Goal: Transaction & Acquisition: Purchase product/service

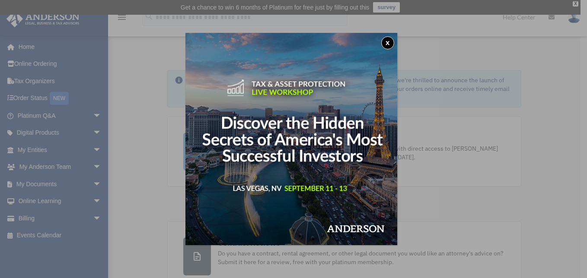
click at [390, 44] on button "x" at bounding box center [387, 42] width 13 height 13
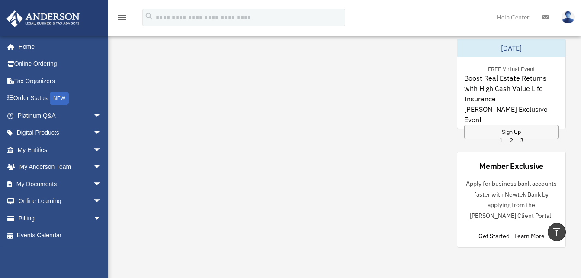
scroll to position [796, 0]
click at [509, 141] on link "2" at bounding box center [510, 139] width 3 height 9
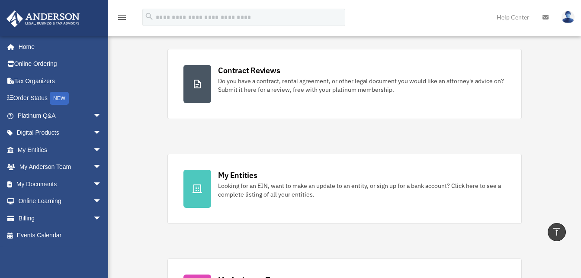
scroll to position [172, 0]
click at [93, 181] on span "arrow_drop_down" at bounding box center [101, 184] width 17 height 18
click at [38, 198] on link "Box" at bounding box center [63, 200] width 102 height 17
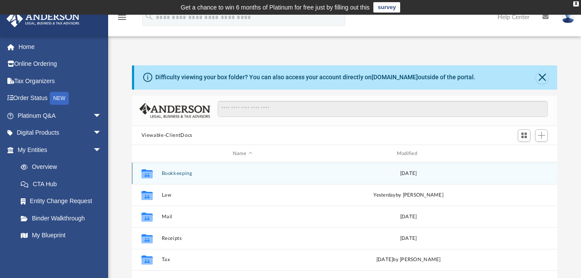
scroll to position [93, 0]
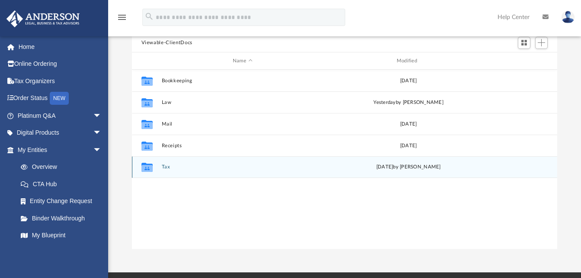
click at [162, 164] on button "Tax" at bounding box center [242, 167] width 162 height 6
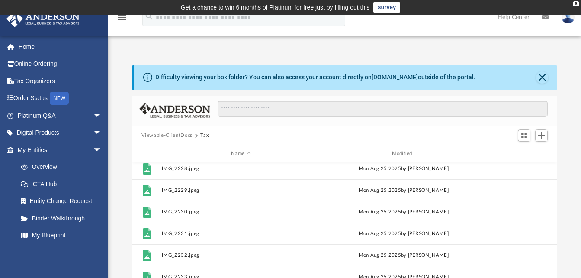
scroll to position [0, 0]
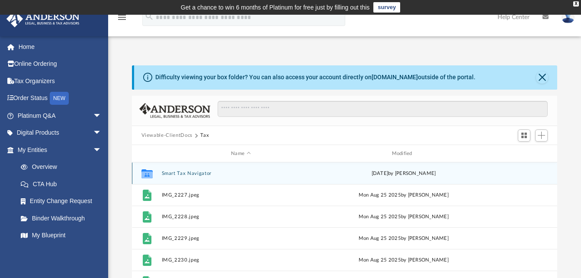
click at [187, 173] on button "Smart Tax Navigator" at bounding box center [240, 173] width 159 height 6
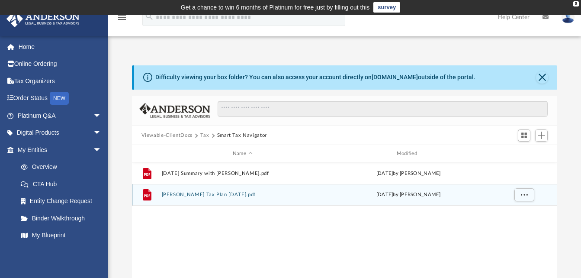
click at [234, 195] on button "Brianda Padilla Tax Plan 2025-09-03.pdf" at bounding box center [242, 195] width 162 height 6
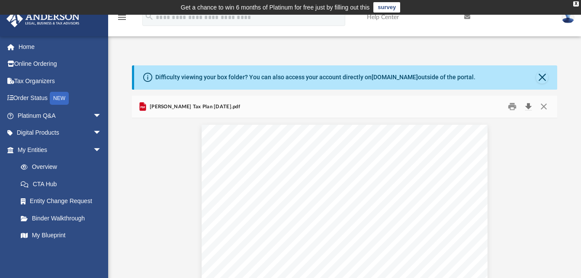
click at [530, 104] on button "Download" at bounding box center [528, 106] width 16 height 13
click at [512, 107] on button "Print" at bounding box center [511, 106] width 17 height 13
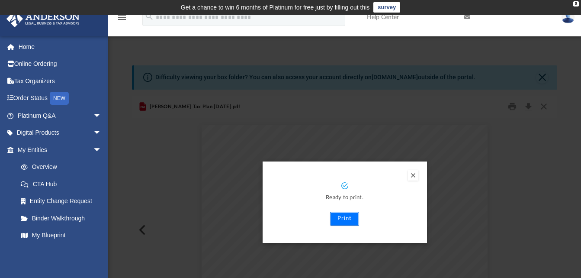
click at [343, 215] on button "Print" at bounding box center [344, 218] width 29 height 14
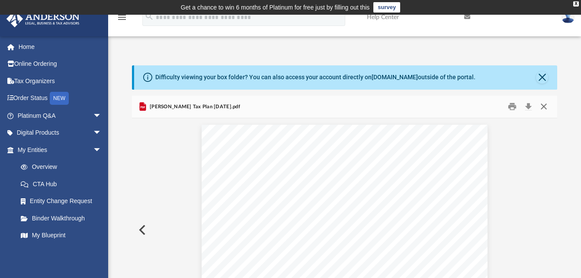
click at [542, 103] on button "Close" at bounding box center [544, 106] width 16 height 13
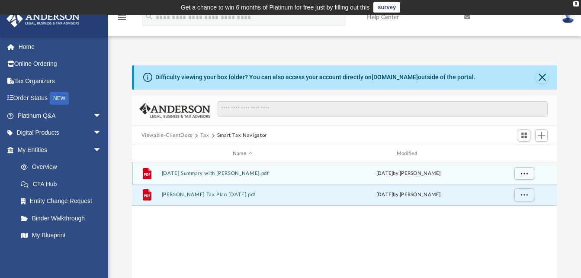
click at [246, 172] on button "9.3.2025 Summary with Brianda Padilla.pdf" at bounding box center [242, 173] width 162 height 6
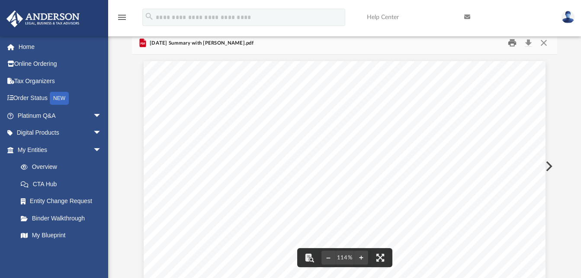
click at [509, 45] on button "Print" at bounding box center [511, 42] width 17 height 13
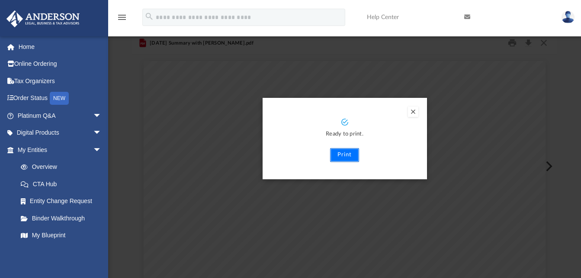
click at [348, 153] on button "Print" at bounding box center [344, 155] width 29 height 14
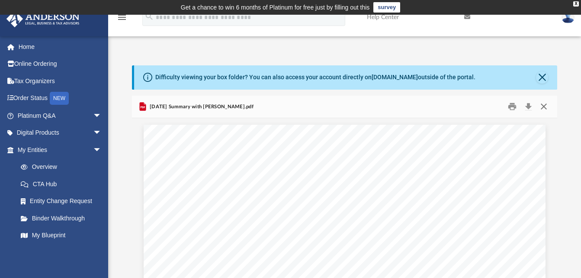
click at [544, 106] on button "Close" at bounding box center [544, 106] width 16 height 13
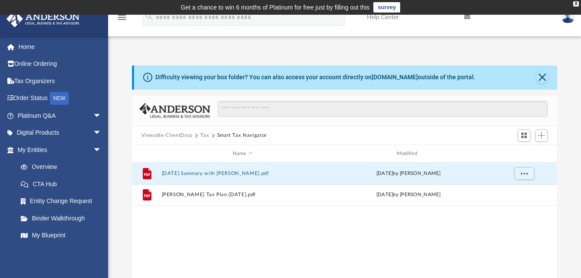
click at [201, 133] on button "Tax" at bounding box center [204, 135] width 9 height 8
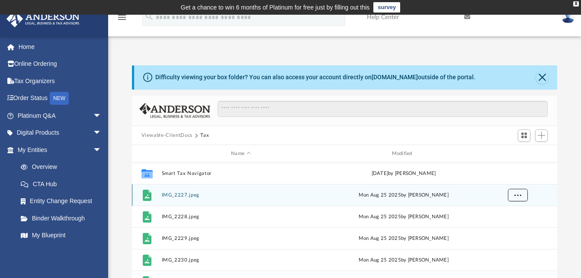
click at [515, 193] on span "More options" at bounding box center [517, 194] width 7 height 5
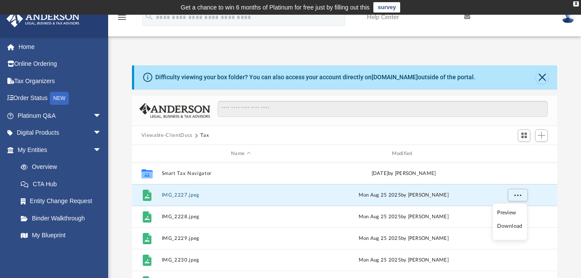
click at [564, 144] on div "Difficulty viewing your box folder? You can also access your account directly o…" at bounding box center [344, 203] width 473 height 276
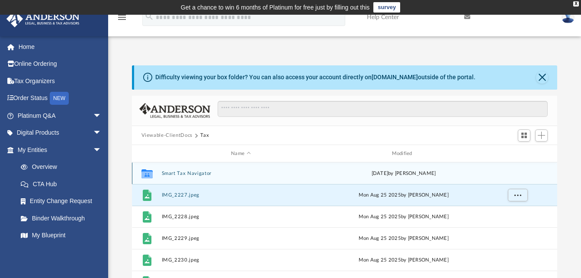
click at [197, 173] on button "Smart Tax Navigator" at bounding box center [240, 173] width 159 height 6
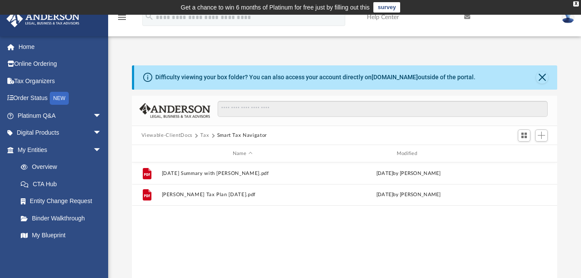
click at [203, 135] on button "Tax" at bounding box center [204, 135] width 9 height 8
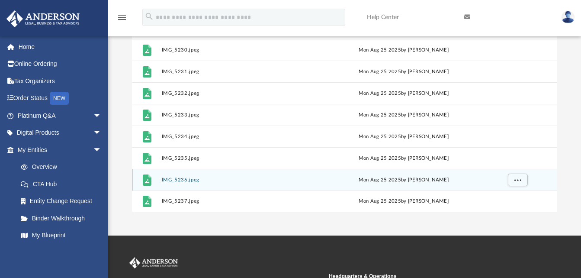
scroll to position [130, 0]
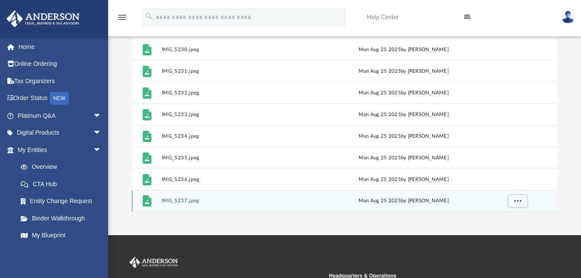
click at [409, 200] on div "Mon Aug 25 2025 by Brianda Padilla" at bounding box center [403, 201] width 159 height 8
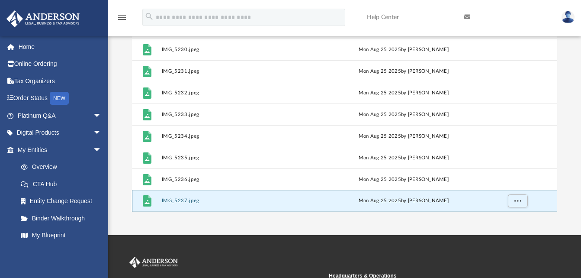
click at [174, 201] on button "IMG_5237.jpeg" at bounding box center [240, 201] width 159 height 6
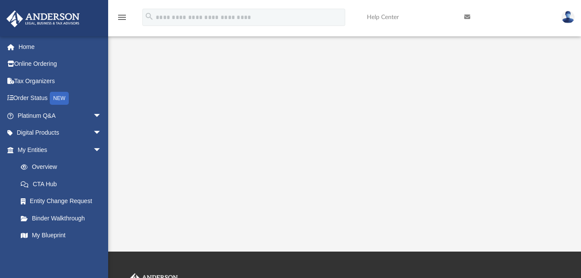
scroll to position [0, 0]
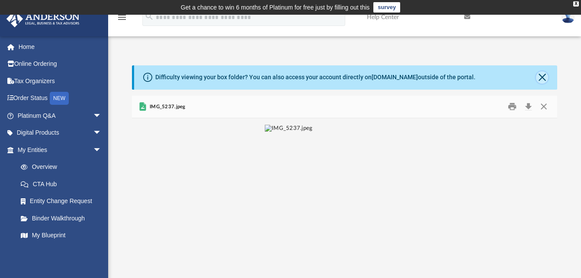
click at [543, 76] on button "Close" at bounding box center [542, 77] width 12 height 12
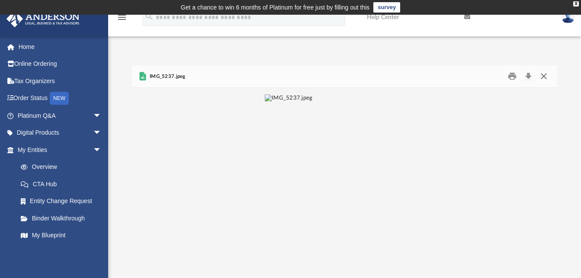
click at [543, 77] on button "Close" at bounding box center [544, 76] width 16 height 13
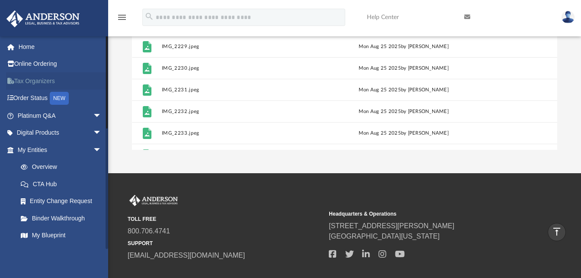
click at [38, 79] on link "Tax Organizers" at bounding box center [60, 80] width 109 height 17
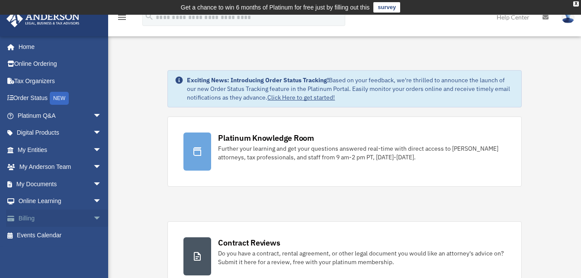
click at [52, 217] on link "Billing arrow_drop_down" at bounding box center [60, 217] width 109 height 17
click at [93, 214] on span "arrow_drop_down" at bounding box center [101, 218] width 17 height 18
click at [53, 236] on link "$ Open Invoices" at bounding box center [63, 236] width 102 height 18
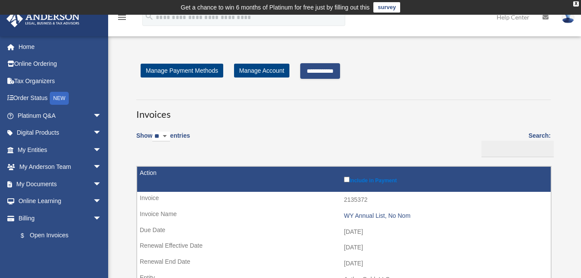
click at [325, 70] on input "**********" at bounding box center [320, 71] width 40 height 16
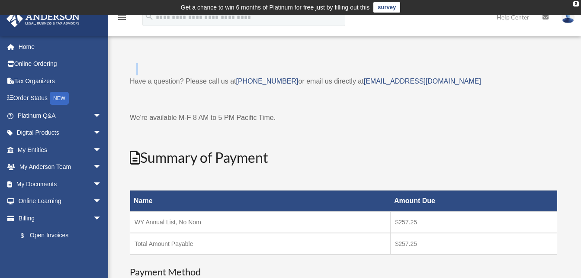
click at [325, 70] on div "Have a question? Please call us at (725)605-8923 or email us directly at paymen…" at bounding box center [343, 261] width 427 height 396
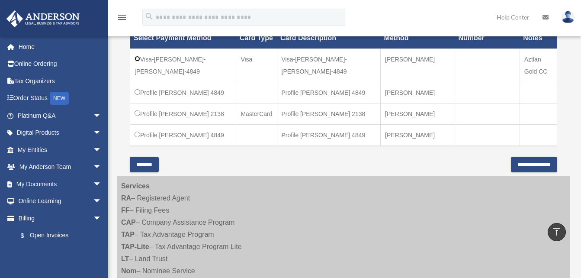
scroll to position [288, 0]
click at [518, 172] on input "**********" at bounding box center [534, 164] width 46 height 16
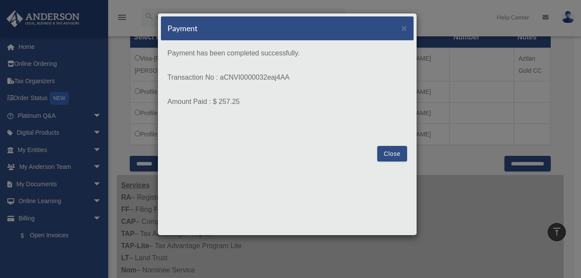
click at [389, 153] on button "Close" at bounding box center [392, 154] width 30 height 16
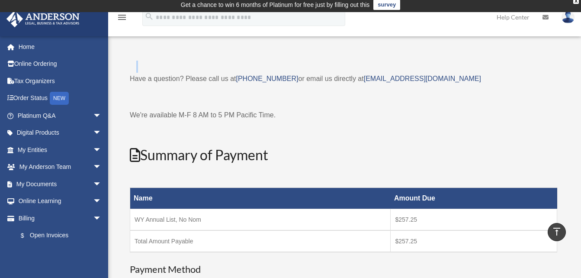
scroll to position [0, 0]
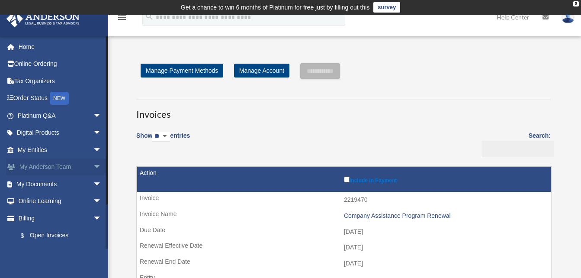
click at [73, 164] on link "My [PERSON_NAME] Team arrow_drop_down" at bounding box center [60, 166] width 109 height 17
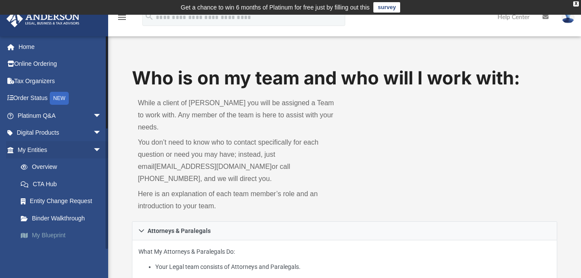
click at [52, 233] on link "My Blueprint" at bounding box center [63, 235] width 102 height 17
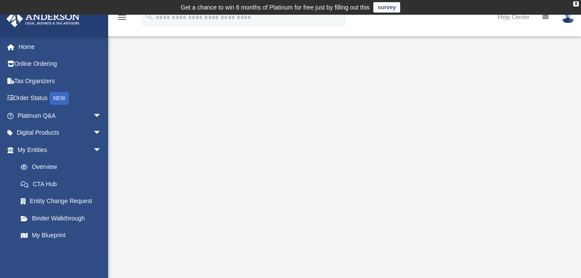
click at [460, 44] on div "App briandapadilla@gmail.com Sign Out briandapadilla@gmail.com Home Online Orde…" at bounding box center [290, 224] width 581 height 373
click at [45, 133] on link "Digital Products arrow_drop_down" at bounding box center [60, 132] width 109 height 17
click at [93, 132] on span "arrow_drop_down" at bounding box center [101, 133] width 17 height 18
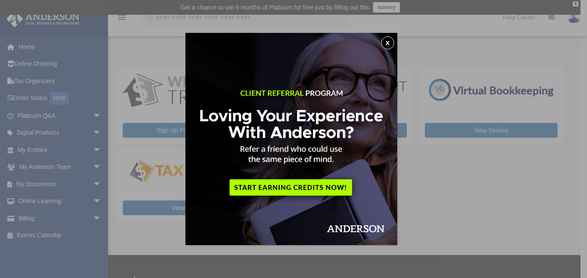
click at [391, 42] on button "x" at bounding box center [387, 42] width 13 height 13
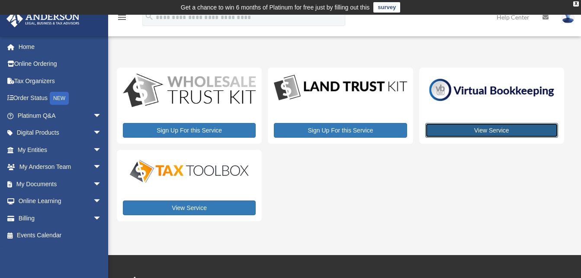
click at [481, 128] on link "View Service" at bounding box center [491, 130] width 133 height 15
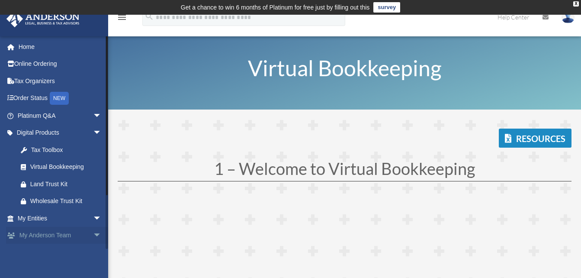
click at [44, 235] on link "My [PERSON_NAME] Team arrow_drop_down" at bounding box center [60, 235] width 109 height 17
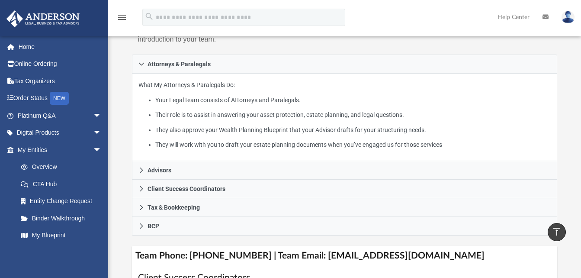
scroll to position [167, 0]
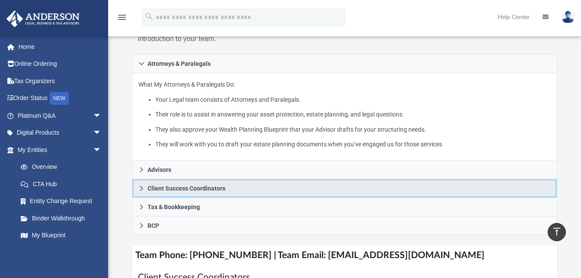
click at [140, 185] on icon at bounding box center [141, 188] width 6 height 6
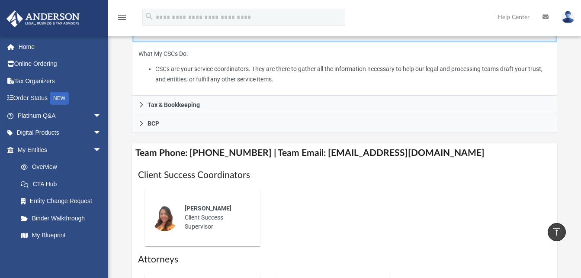
scroll to position [237, 0]
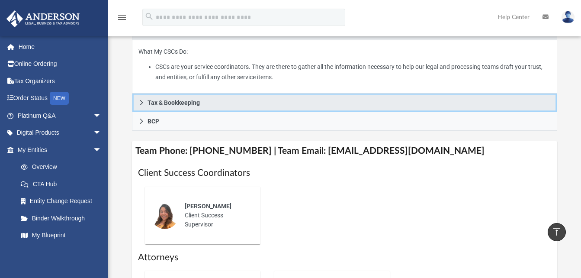
click at [141, 99] on icon at bounding box center [141, 102] width 6 height 6
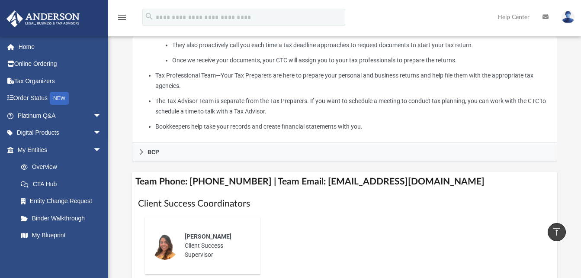
scroll to position [332, 0]
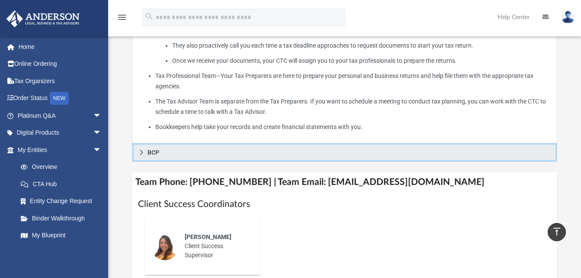
click at [137, 143] on link "BCP" at bounding box center [344, 152] width 425 height 19
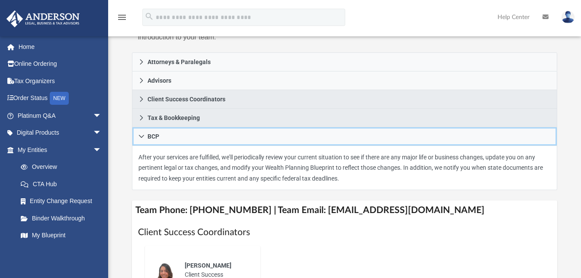
scroll to position [0, 0]
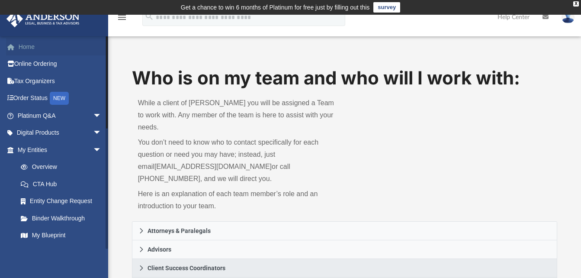
click at [27, 48] on link "Home" at bounding box center [60, 46] width 109 height 17
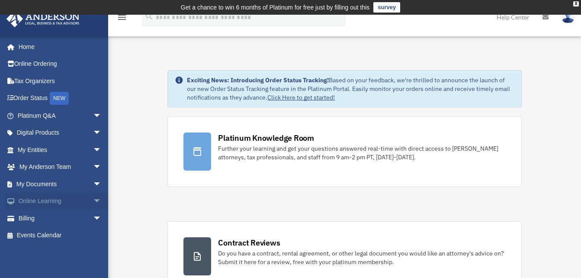
click at [93, 198] on span "arrow_drop_down" at bounding box center [101, 201] width 17 height 18
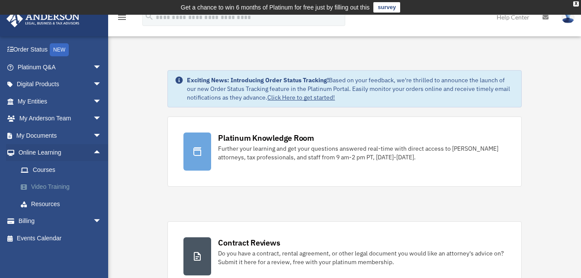
click at [48, 185] on link "Video Training" at bounding box center [63, 186] width 102 height 17
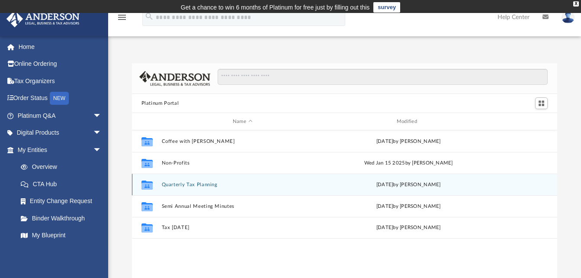
scroll to position [190, 419]
